Goal: Check status: Check status

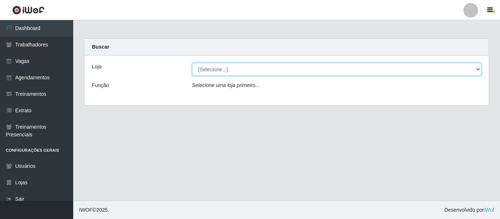
click at [247, 75] on select "[Selecione...] Varejão Supermercados" at bounding box center [336, 69] width 289 height 13
select select "237"
click at [192, 63] on select "[Selecione...] Varejão Supermercados" at bounding box center [336, 69] width 289 height 13
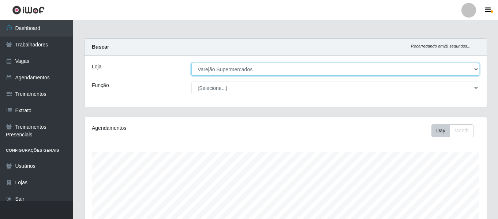
scroll to position [110, 0]
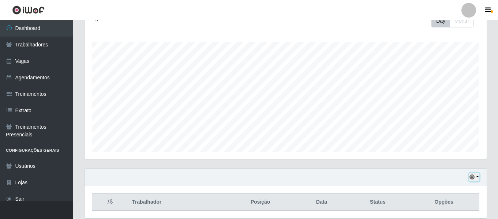
click at [474, 177] on icon "button" at bounding box center [471, 176] width 5 height 5
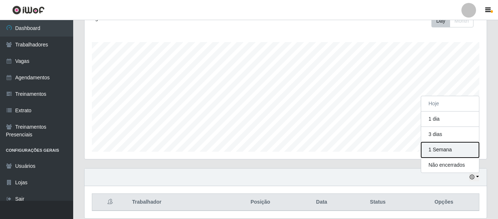
click at [440, 153] on button "1 Semana" at bounding box center [450, 149] width 58 height 15
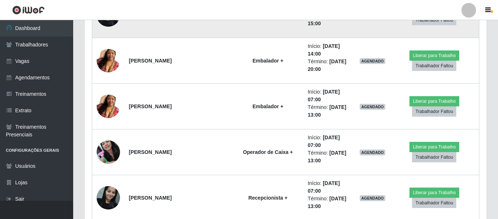
scroll to position [685, 0]
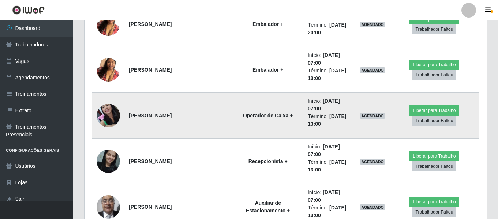
click at [109, 109] on img at bounding box center [108, 115] width 23 height 31
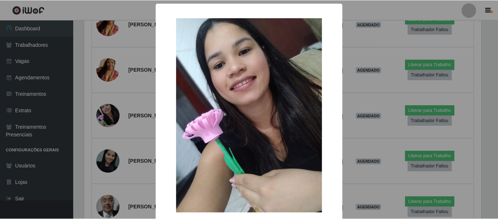
scroll to position [40, 0]
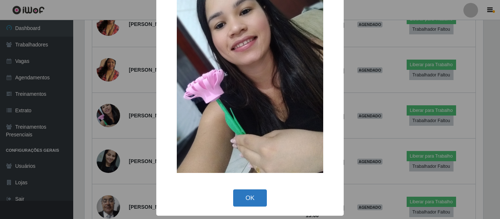
click at [240, 201] on button "OK" at bounding box center [250, 197] width 34 height 17
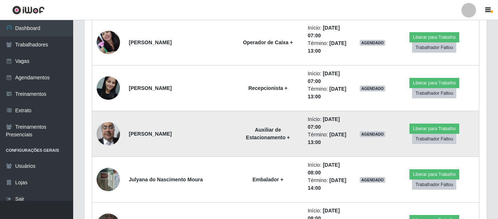
scroll to position [831, 0]
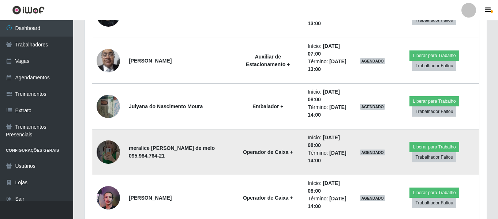
click at [107, 153] on img at bounding box center [108, 152] width 23 height 52
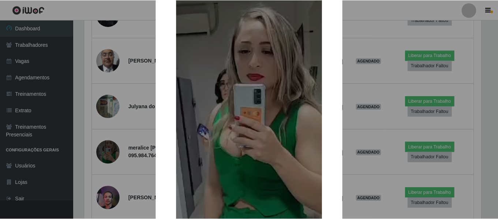
scroll to position [146, 0]
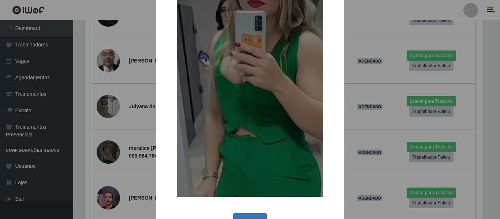
click at [249, 217] on button "OK" at bounding box center [250, 221] width 34 height 17
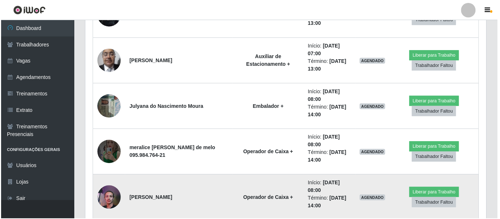
scroll to position [152, 402]
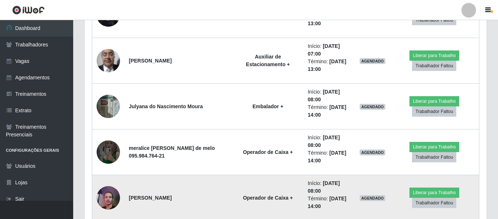
click at [101, 199] on img at bounding box center [108, 197] width 23 height 31
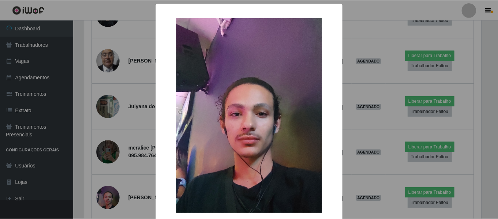
scroll to position [40, 0]
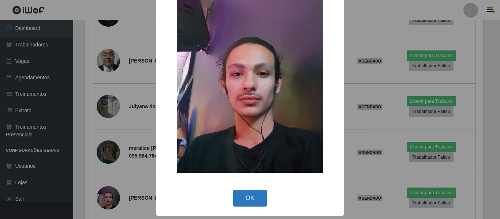
click at [253, 191] on button "OK" at bounding box center [250, 198] width 34 height 17
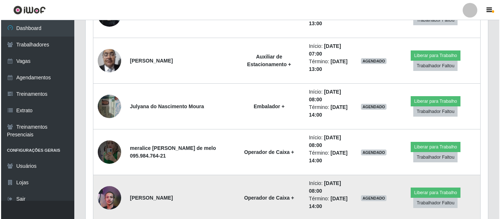
scroll to position [868, 0]
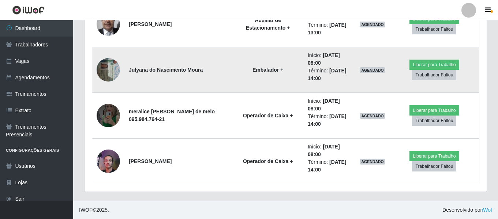
click at [110, 69] on img at bounding box center [108, 69] width 23 height 31
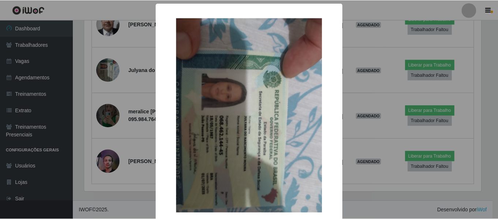
scroll to position [37, 0]
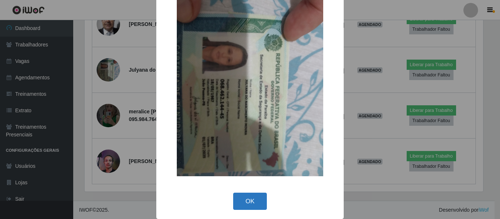
click at [236, 205] on button "OK" at bounding box center [250, 201] width 34 height 17
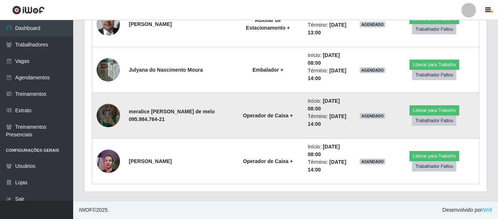
scroll to position [795, 0]
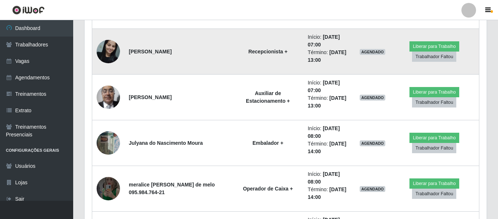
click at [95, 53] on td at bounding box center [108, 52] width 33 height 46
click at [104, 54] on img at bounding box center [108, 51] width 23 height 31
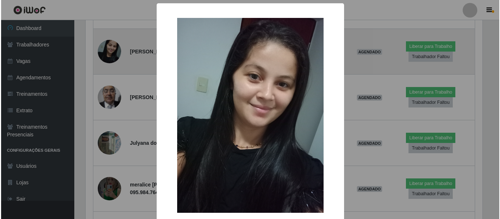
scroll to position [0, 0]
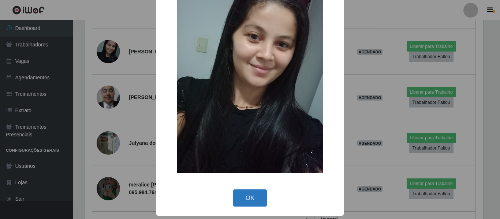
click at [252, 199] on button "OK" at bounding box center [250, 197] width 34 height 17
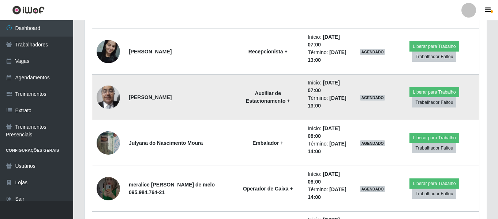
click at [107, 98] on img at bounding box center [108, 97] width 23 height 31
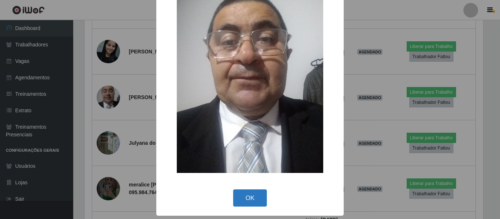
click at [236, 203] on button "OK" at bounding box center [250, 197] width 34 height 17
